Goal: Information Seeking & Learning: Learn about a topic

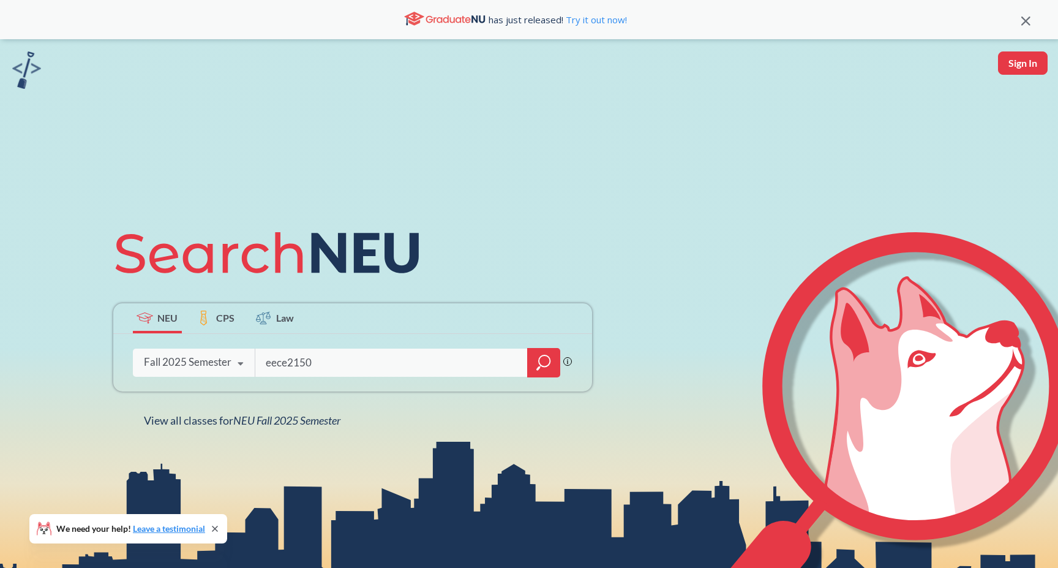
type input "eece2150"
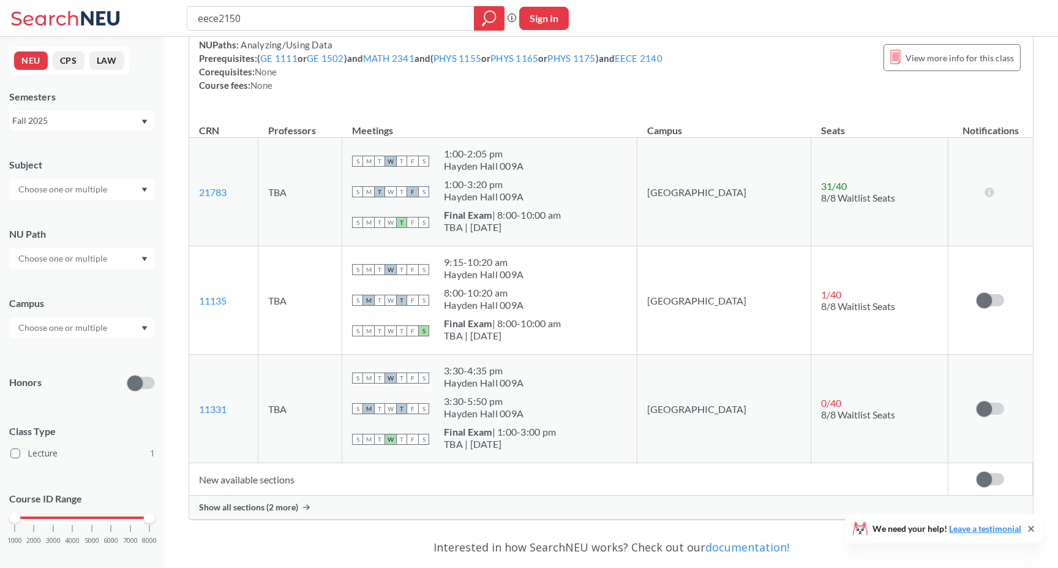
scroll to position [181, 0]
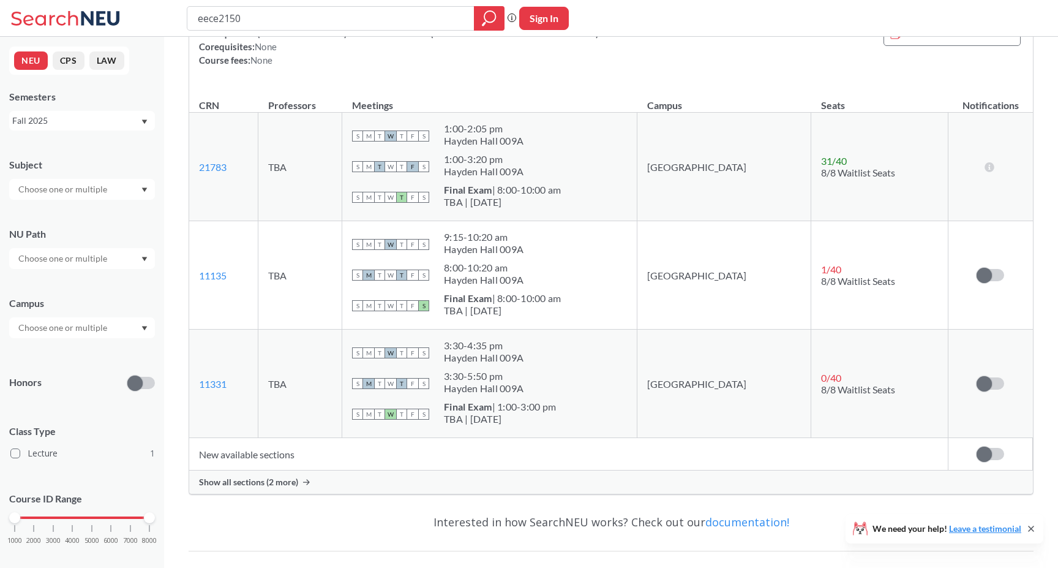
click at [646, 65] on div "NUPaths: Analyzing/Using Data Prerequisites: ( GE 1111 or GE 1502 ) and MATH 23…" at bounding box center [431, 40] width 464 height 54
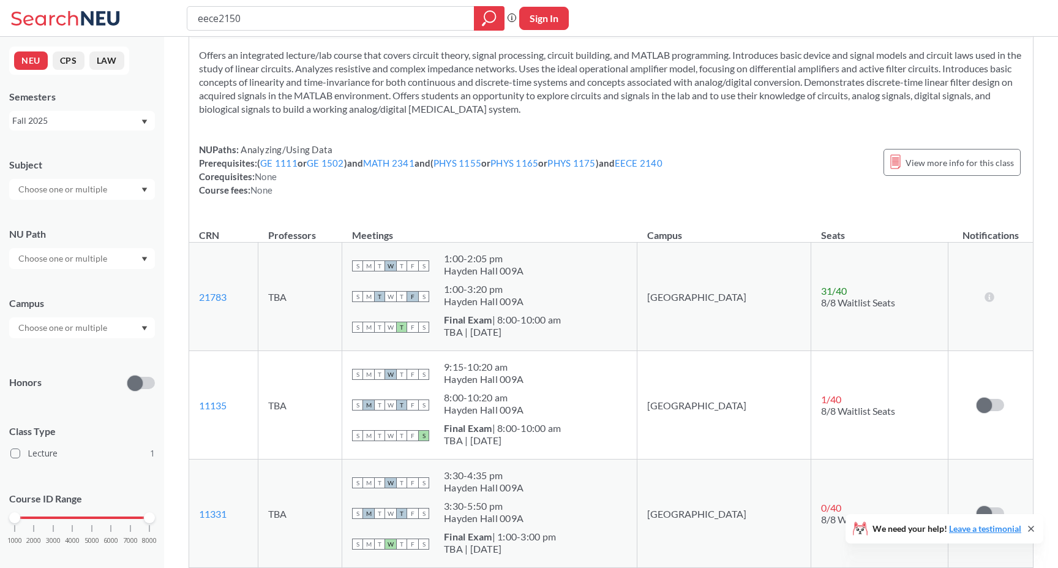
scroll to position [54, 0]
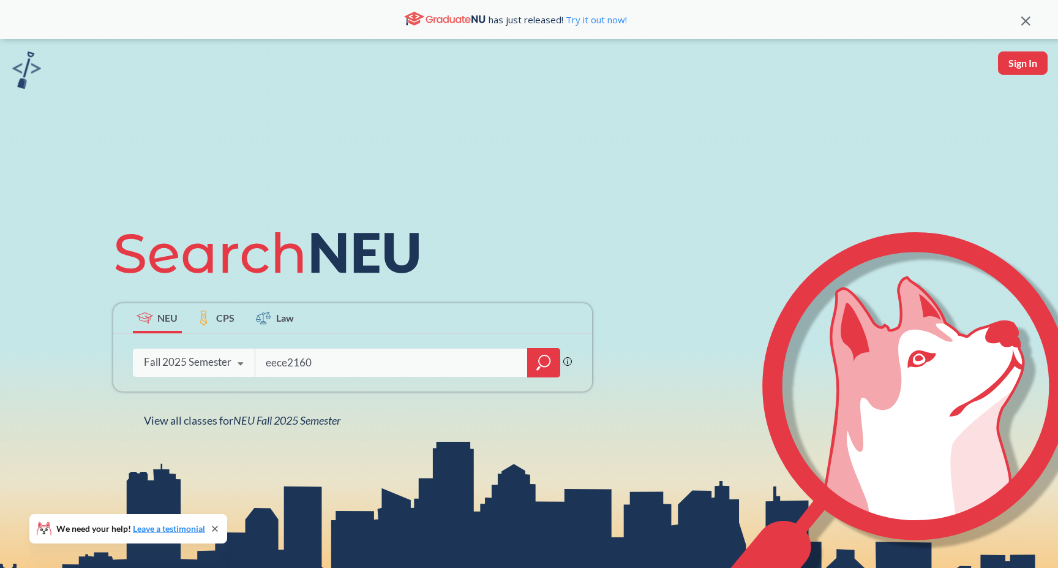
type input "eece2160"
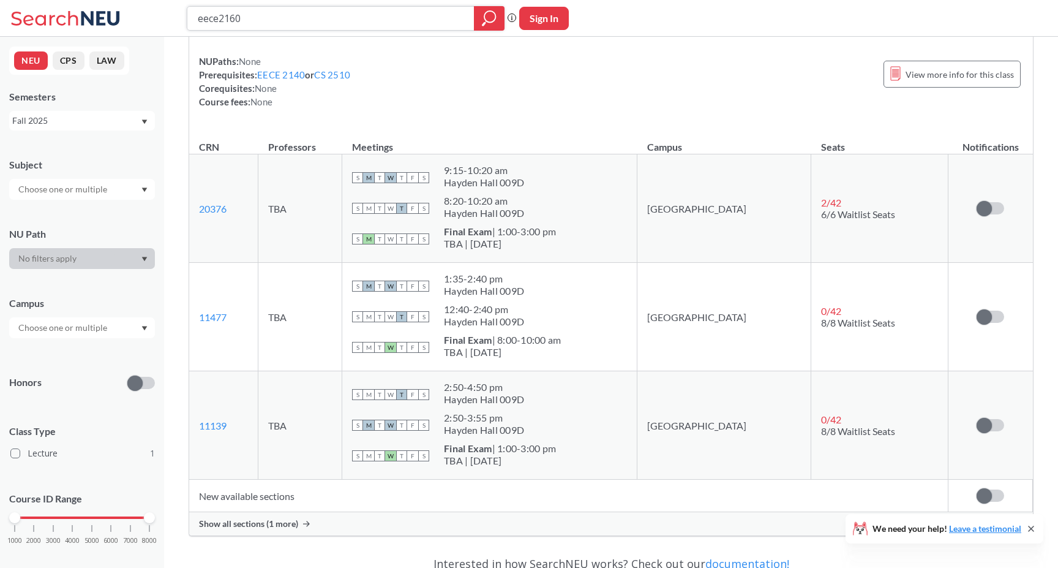
scroll to position [126, 0]
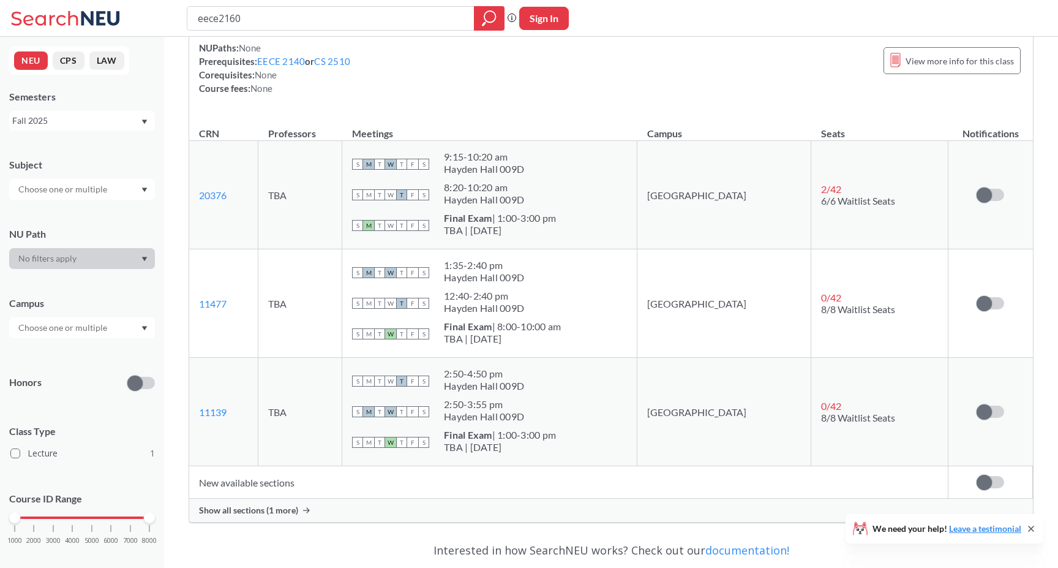
click at [627, 167] on div "S M T W T F S 9:15 - 10:20 am Hayden Hall 009D" at bounding box center [489, 164] width 275 height 27
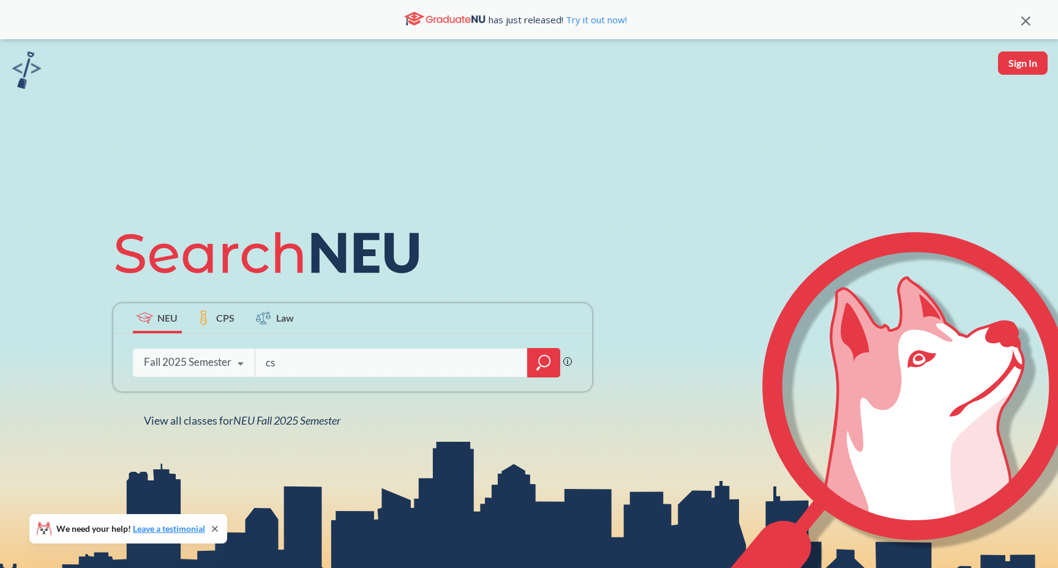
type input "c"
type input "cs3650"
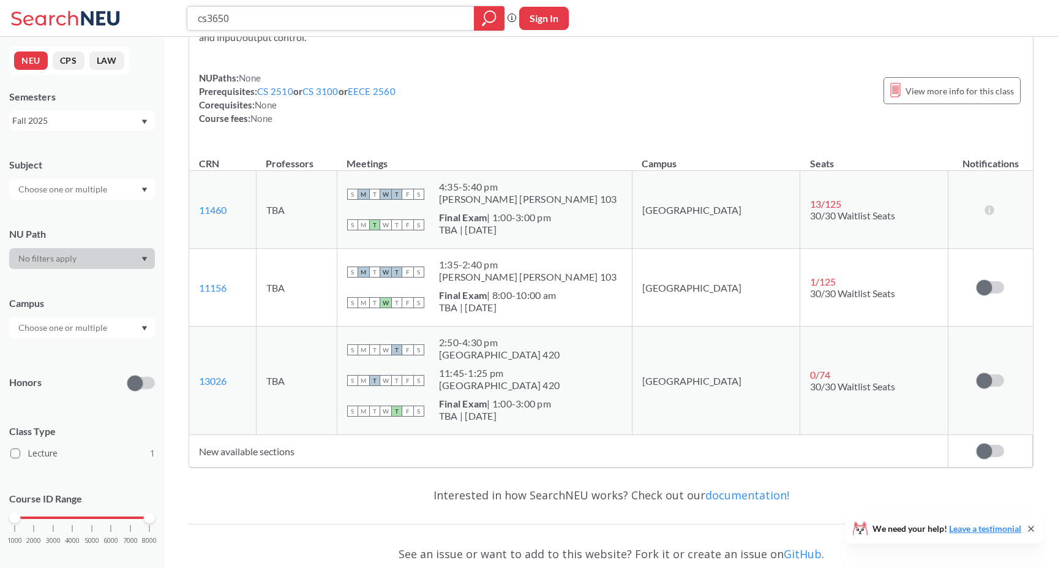
scroll to position [167, 0]
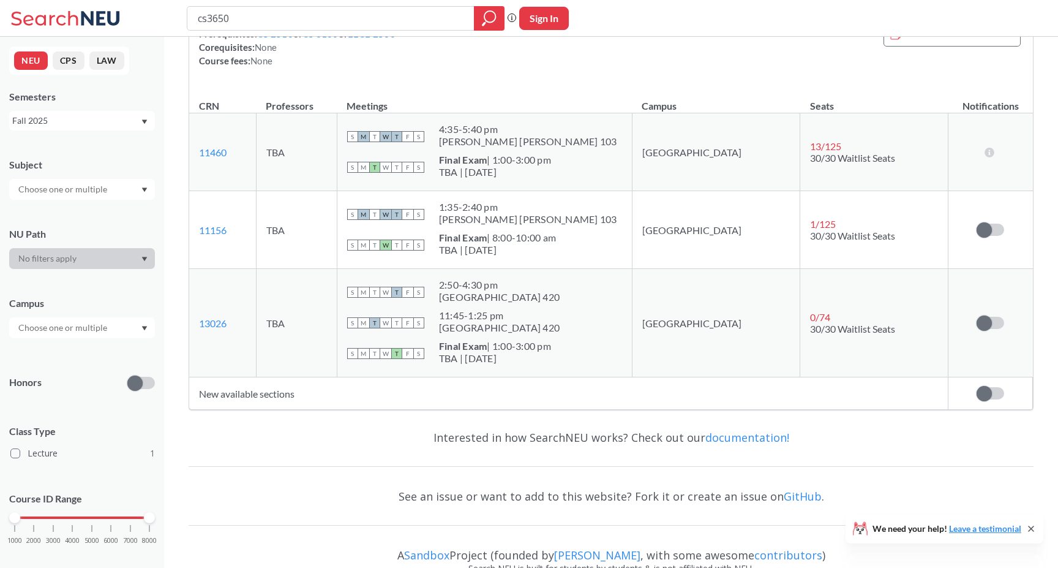
click at [597, 382] on td "New available sections" at bounding box center [568, 393] width 759 height 32
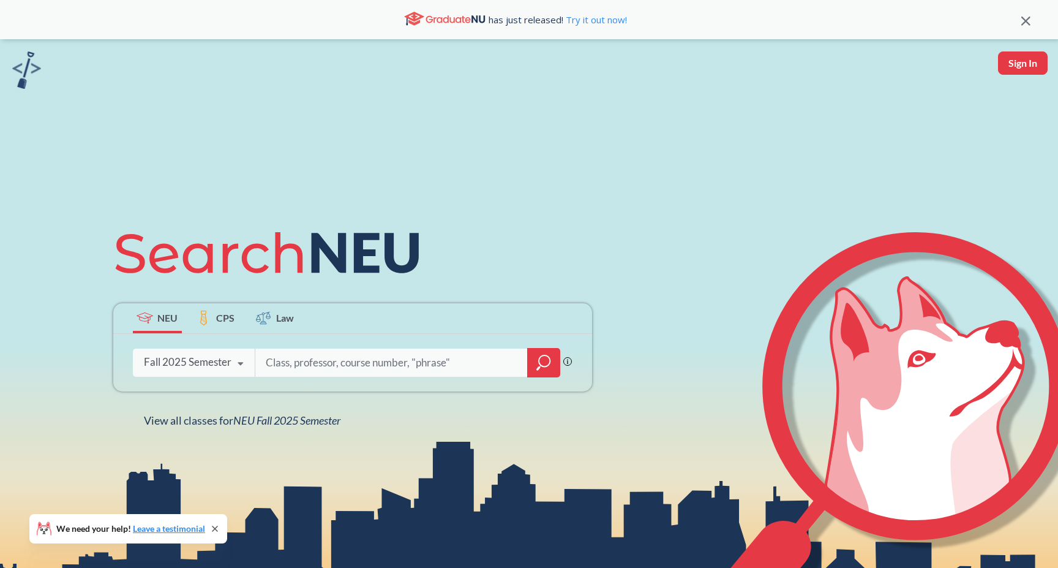
click at [357, 366] on input "search" at bounding box center [392, 363] width 255 height 26
type input "math4555"
